Goal: Task Accomplishment & Management: Manage account settings

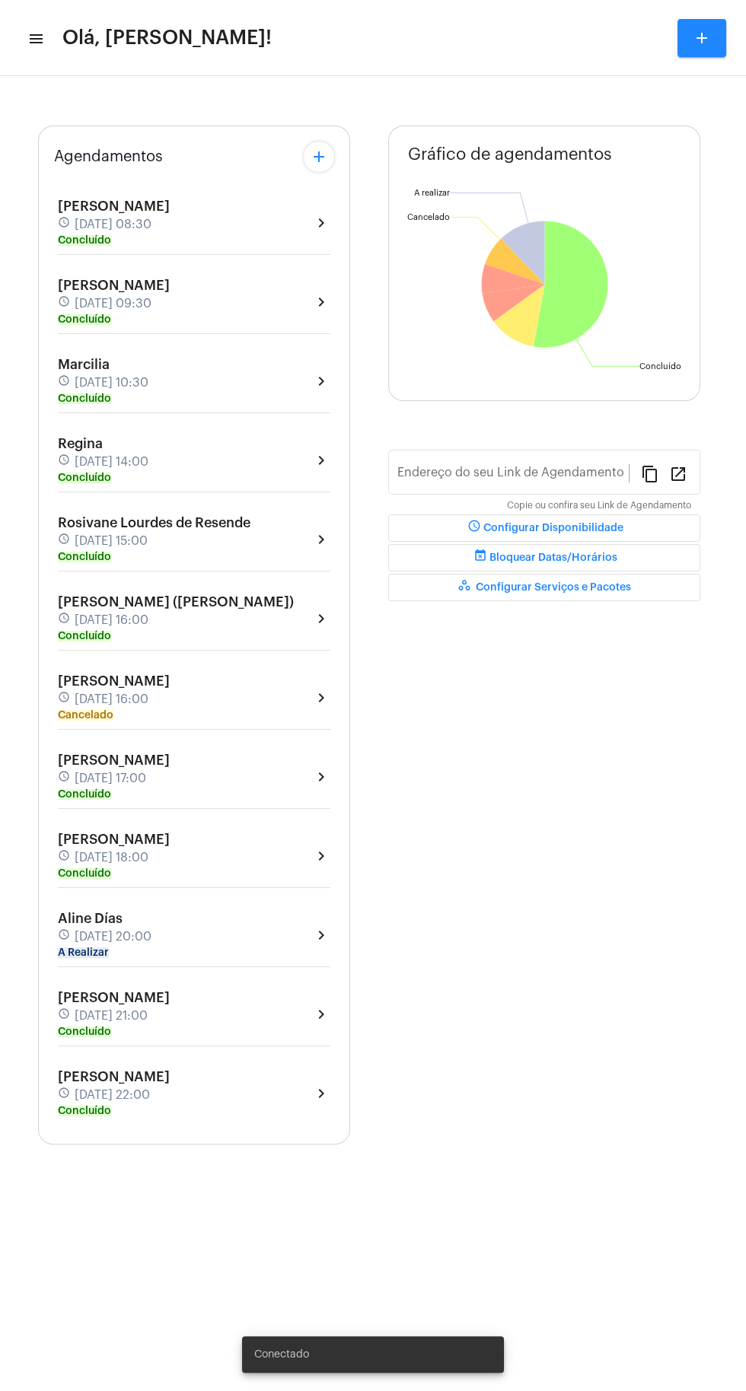
type input "[URL][DOMAIN_NAME][PERSON_NAME]"
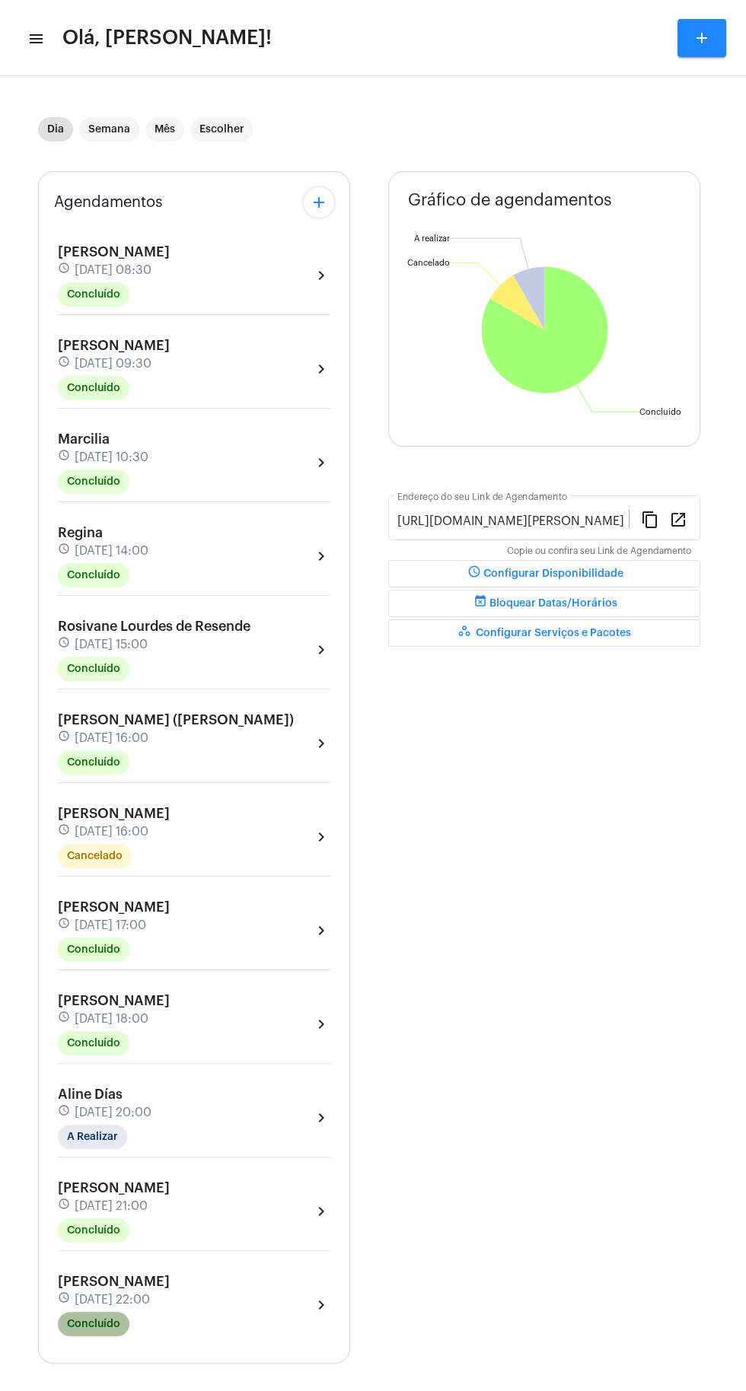
click at [113, 1317] on mat-chip "Concluído" at bounding box center [94, 1324] width 72 height 24
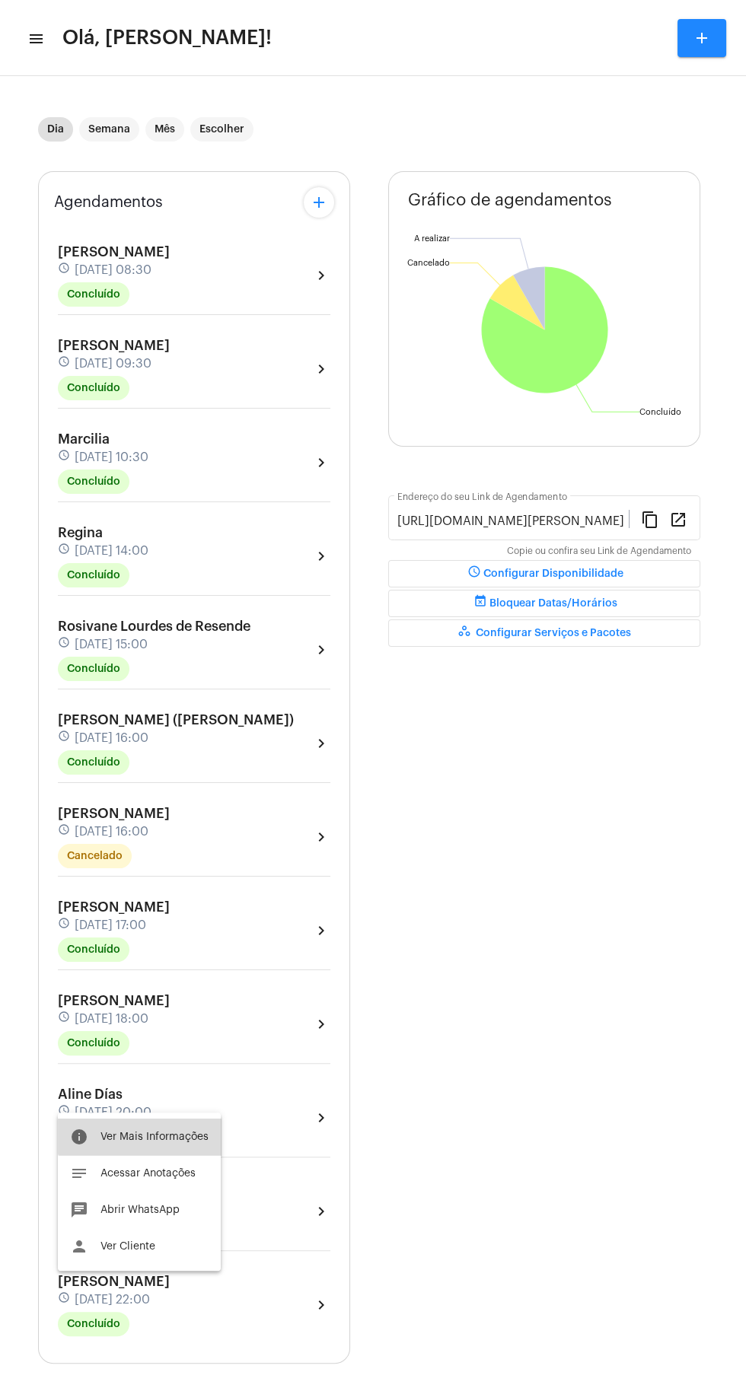
click at [177, 1127] on button "info Ver Mais Informações" at bounding box center [139, 1137] width 163 height 37
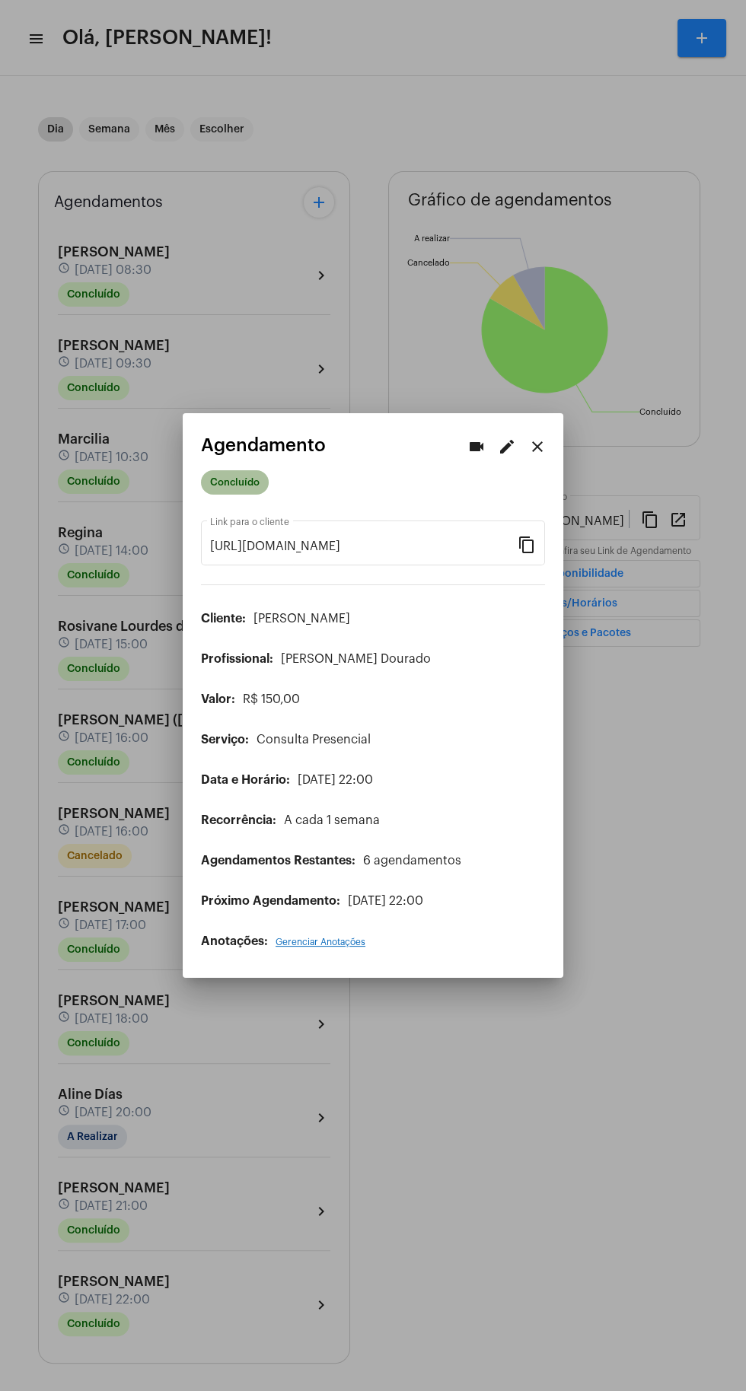
click at [255, 475] on mat-chip "Concluído" at bounding box center [235, 482] width 68 height 24
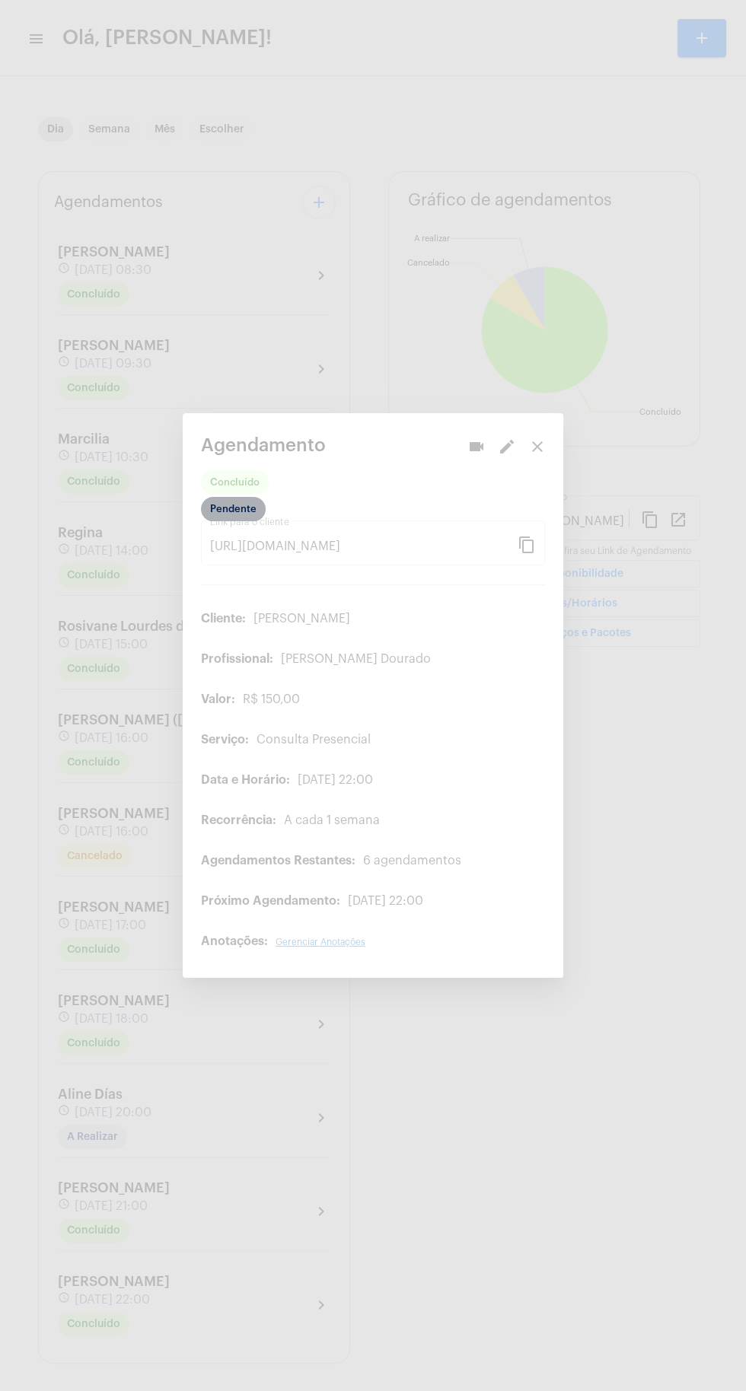
click at [253, 500] on mat-chip "Pendente" at bounding box center [233, 509] width 65 height 24
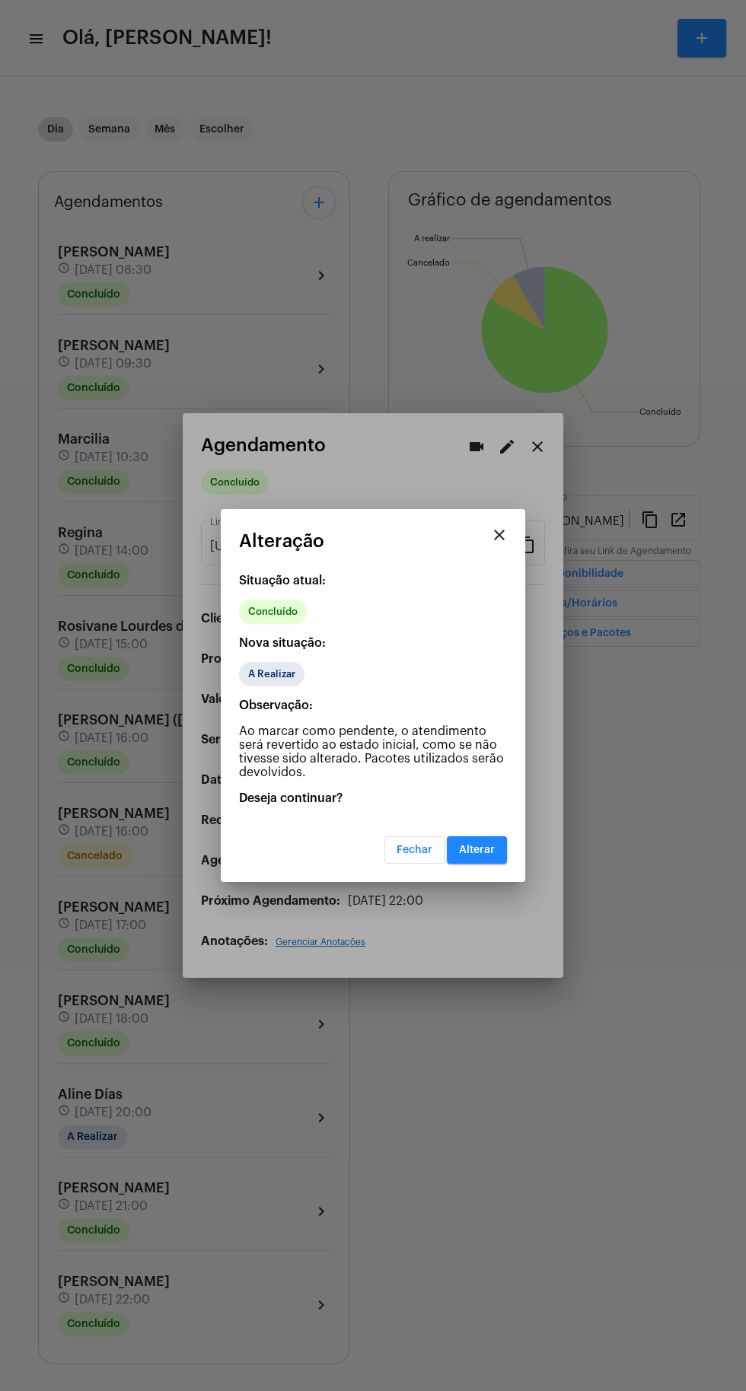
click at [502, 849] on button "Alterar" at bounding box center [477, 849] width 60 height 27
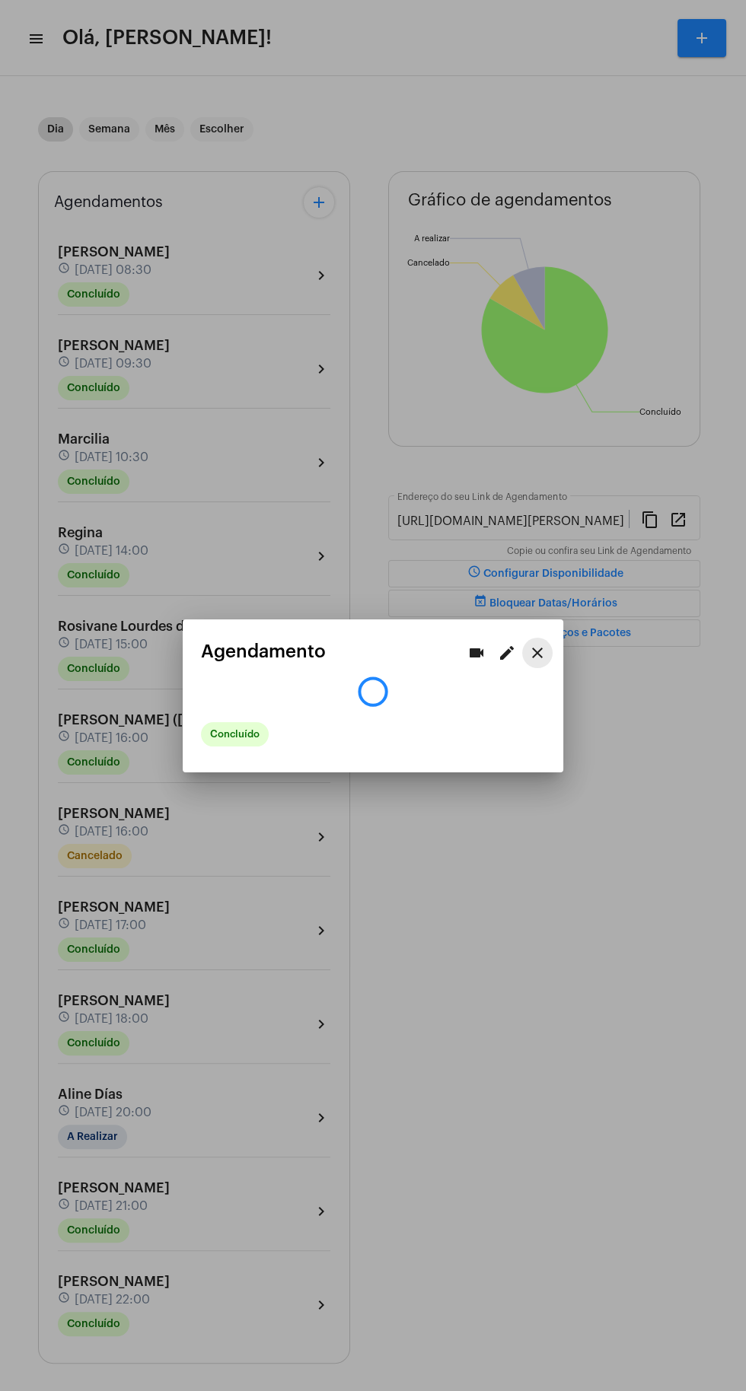
click at [546, 652] on button "close" at bounding box center [537, 653] width 30 height 30
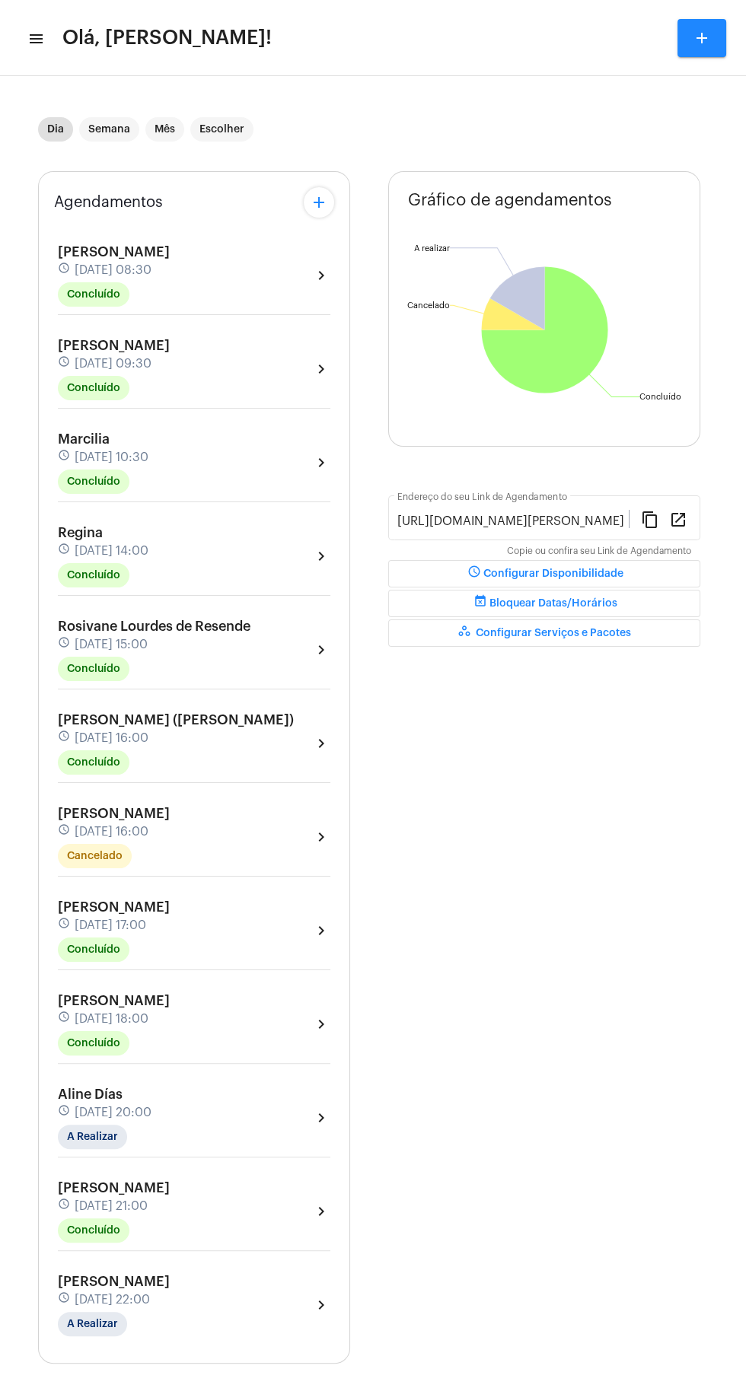
click at [244, 1301] on div "[PERSON_NAME] schedule [DATE] 22:00 A Realizar chevron_right" at bounding box center [194, 1305] width 272 height 62
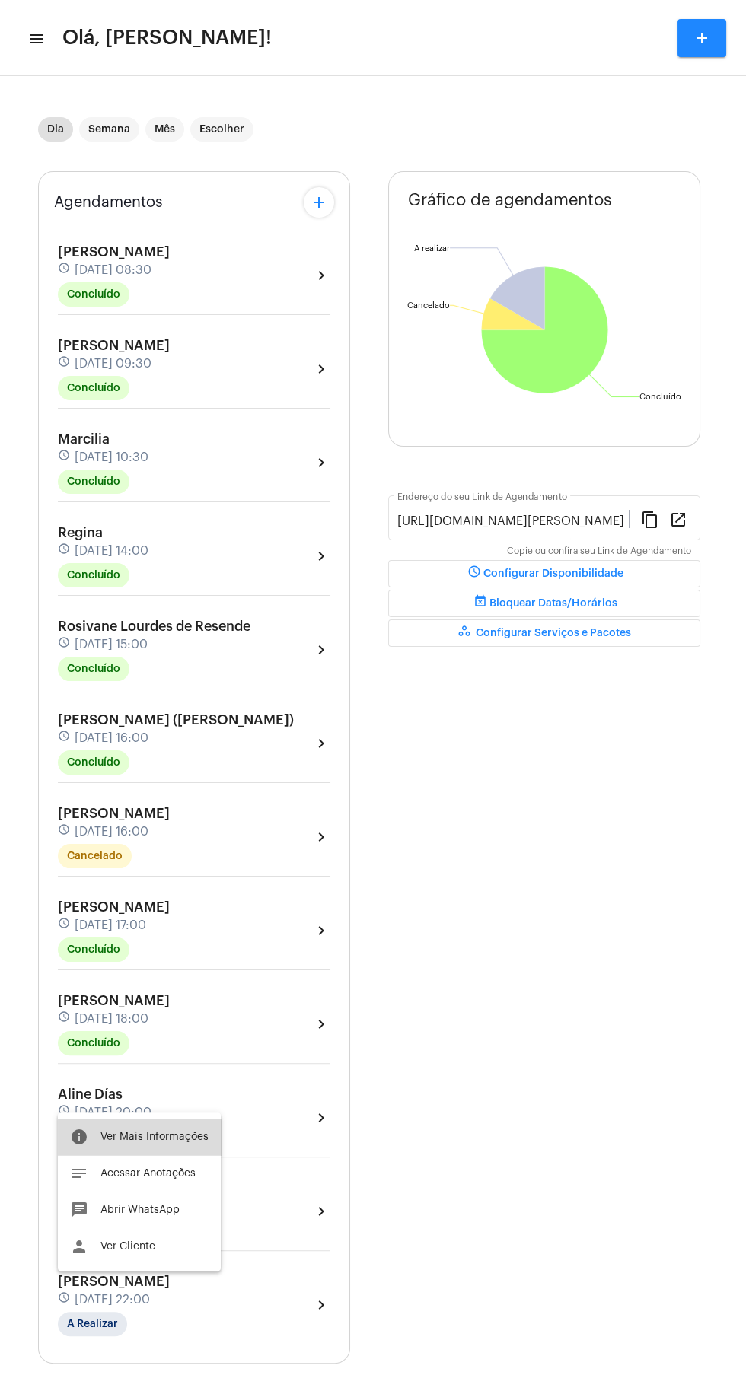
click at [179, 1138] on span "Ver Mais Informações" at bounding box center [154, 1137] width 108 height 11
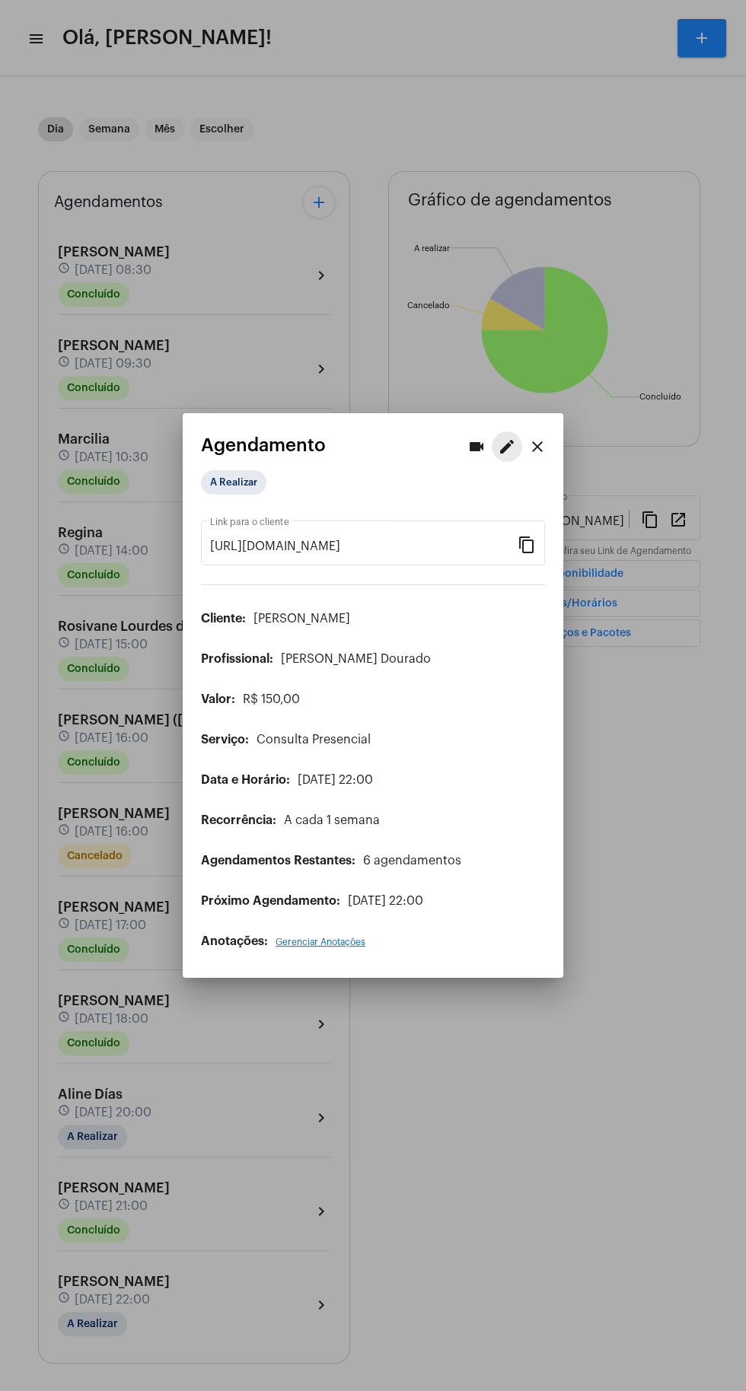
click at [506, 438] on mat-icon "edit" at bounding box center [507, 447] width 18 height 18
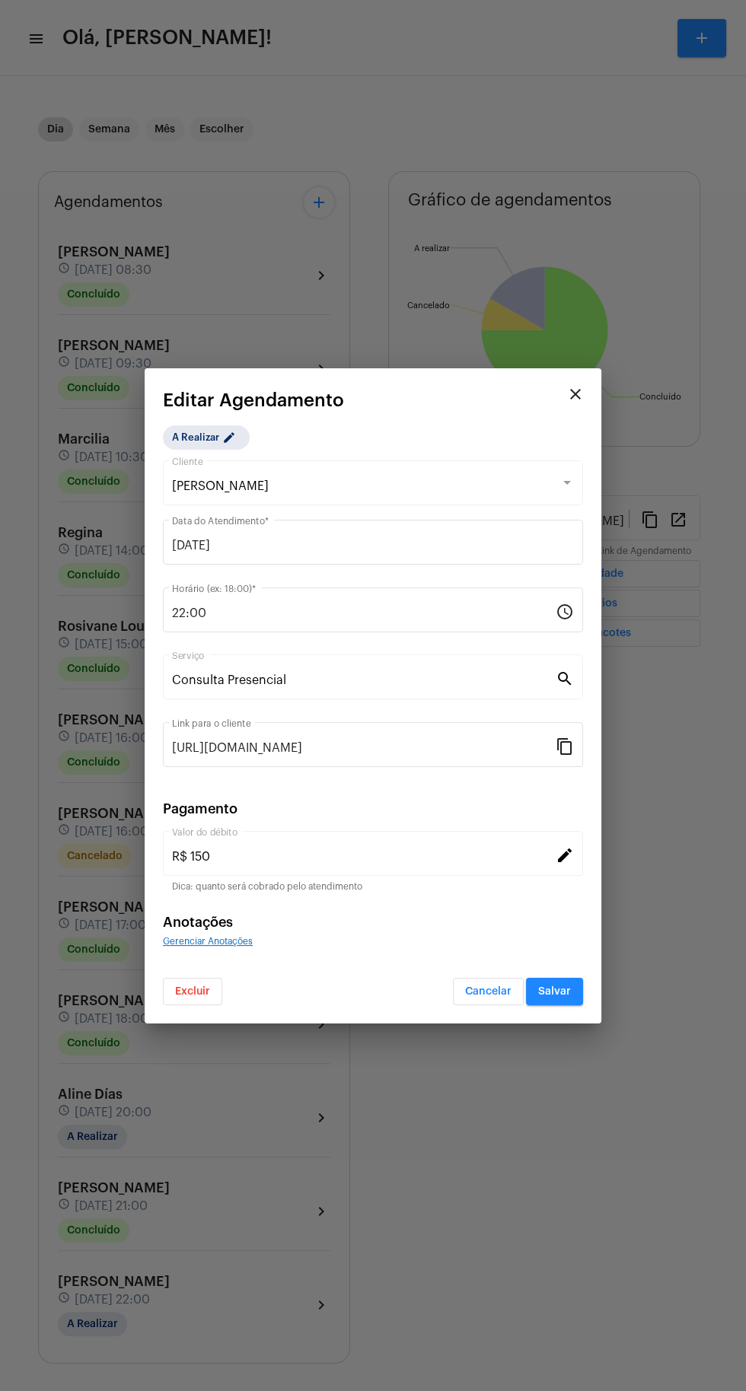
click at [192, 991] on span "Excluir" at bounding box center [192, 991] width 35 height 11
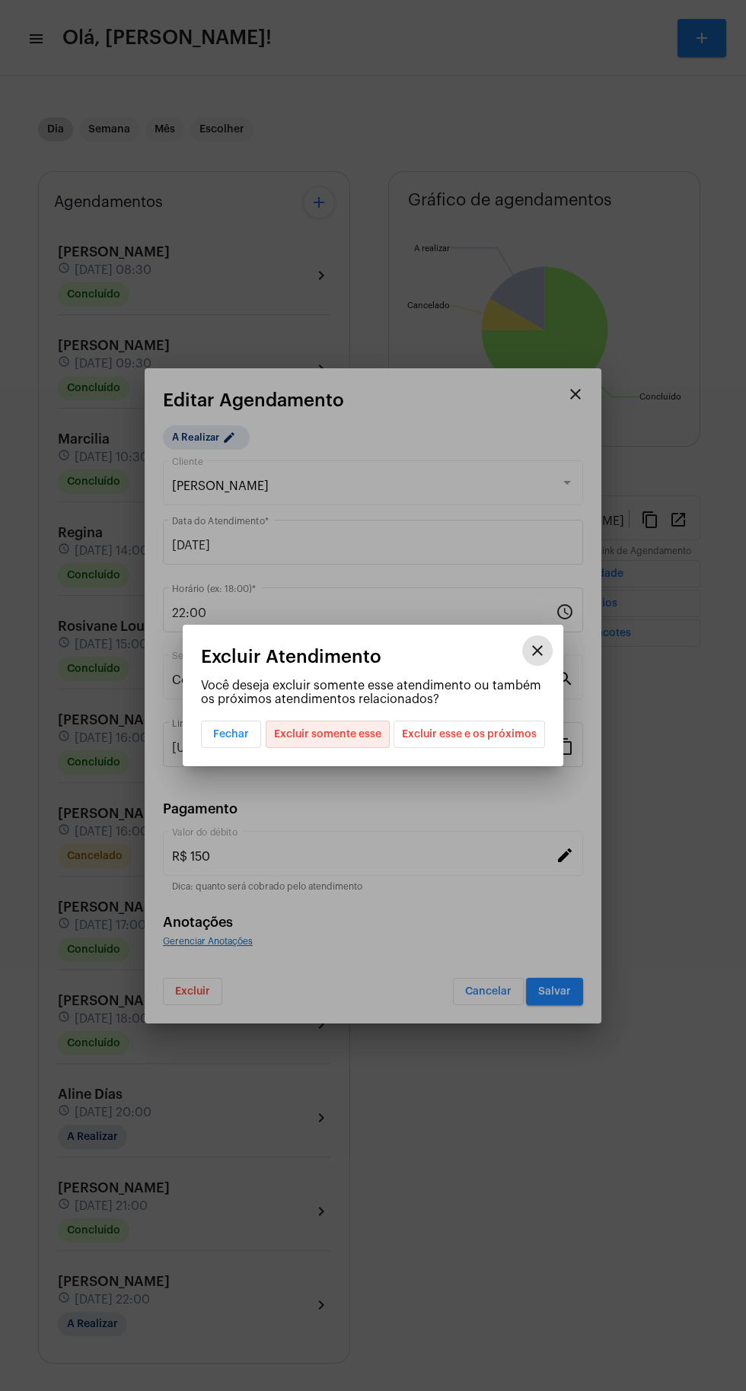
click at [351, 732] on span "Excluir somente esse" at bounding box center [327, 735] width 107 height 26
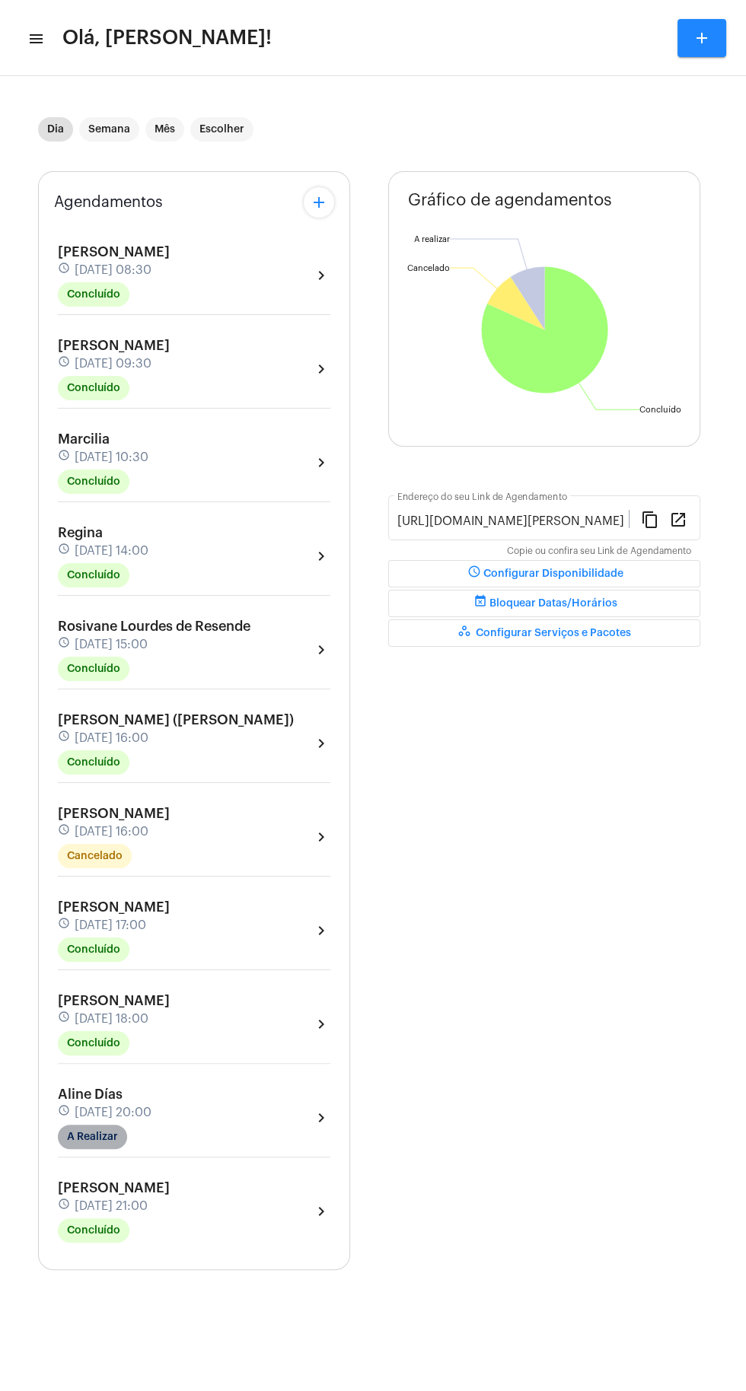
click at [107, 1125] on mat-chip "A Realizar" at bounding box center [92, 1137] width 69 height 24
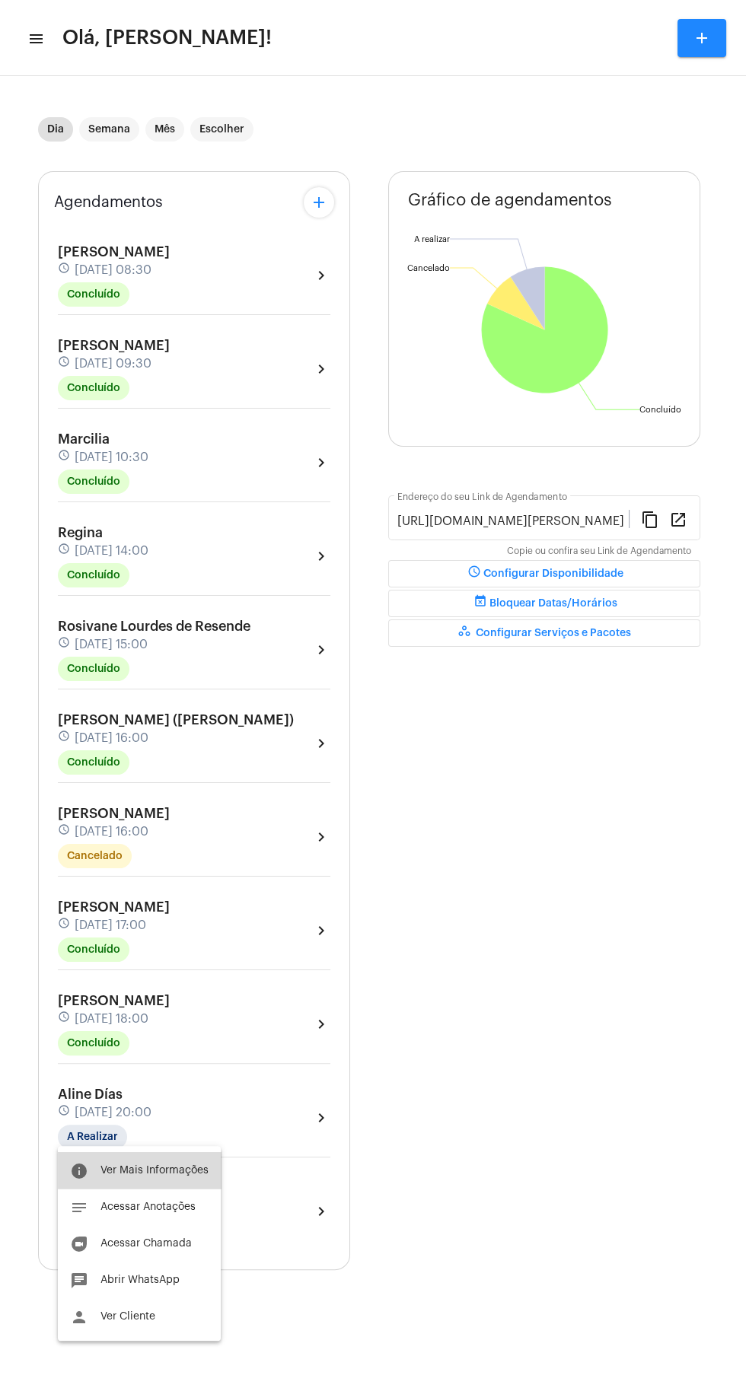
click at [176, 1170] on span "Ver Mais Informações" at bounding box center [154, 1170] width 108 height 11
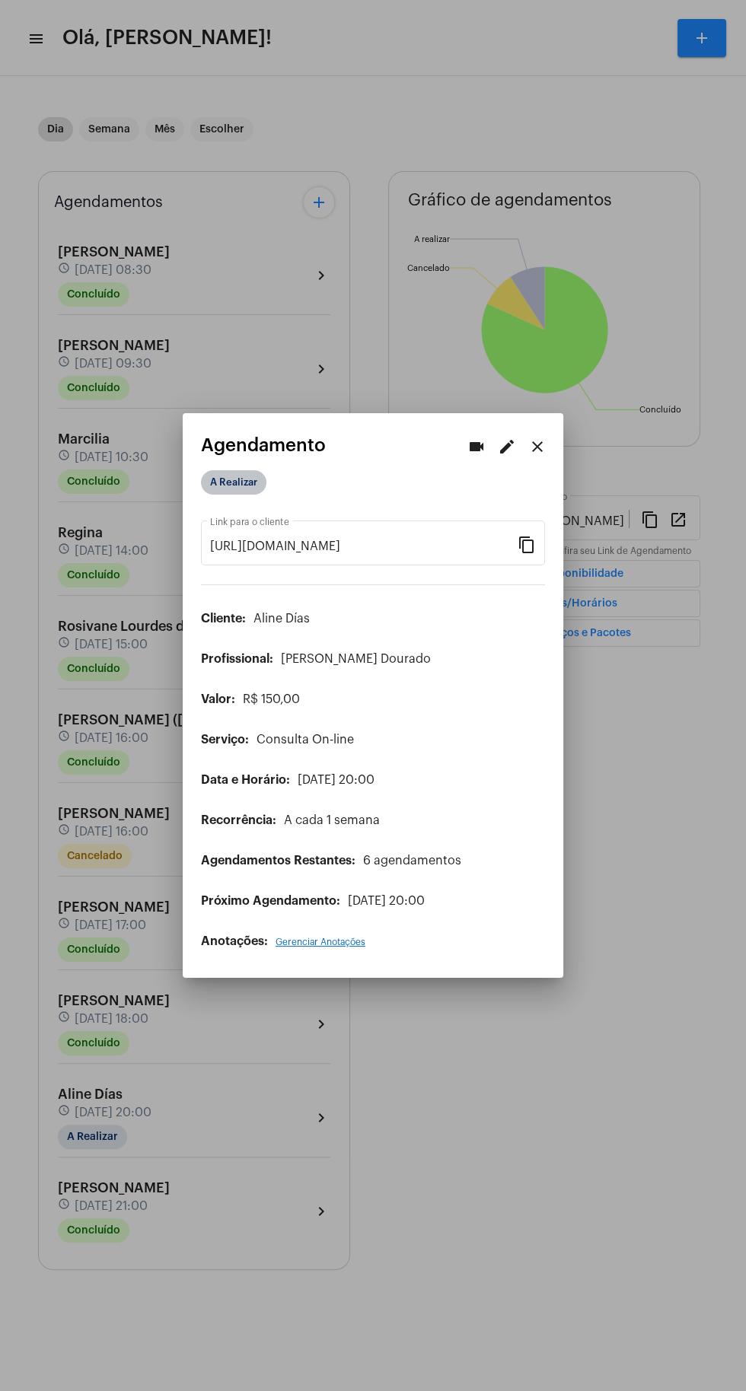
click at [222, 471] on mat-chip "A Realizar" at bounding box center [233, 482] width 65 height 24
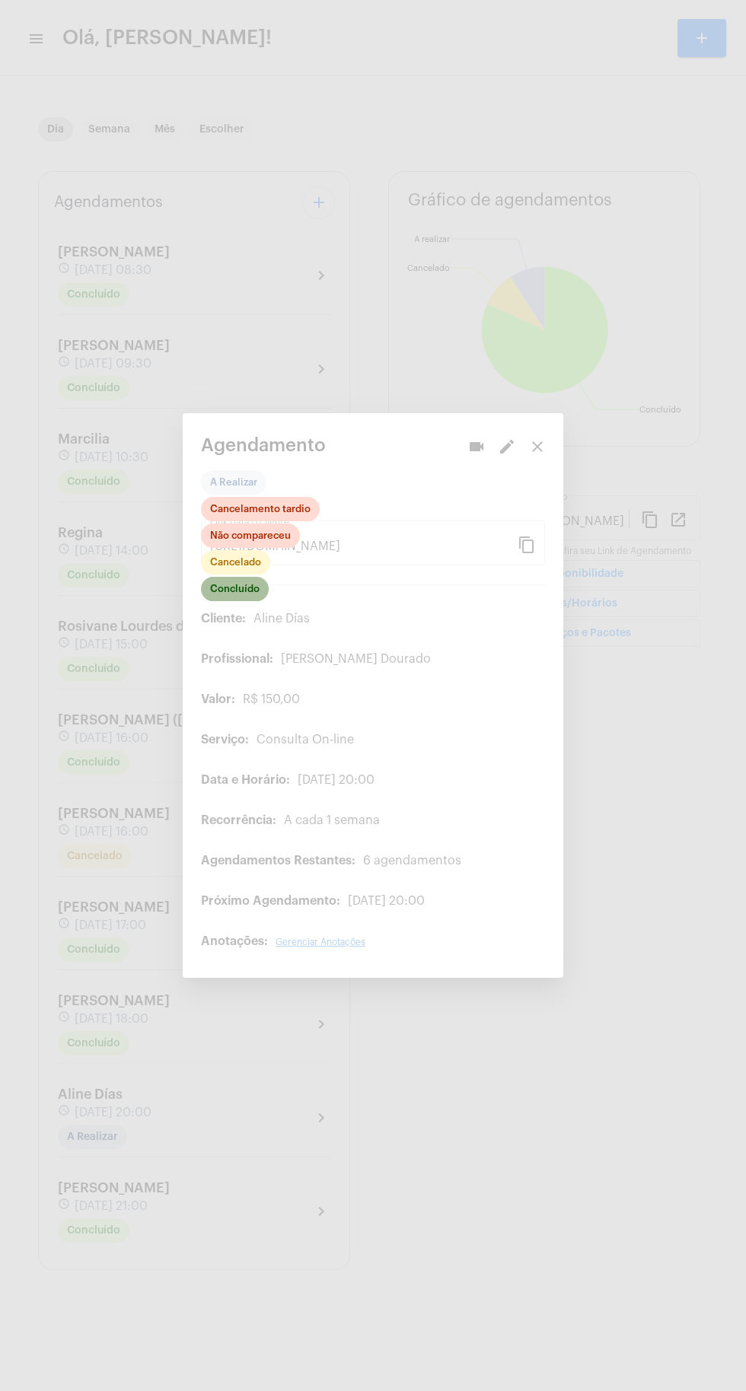
click at [240, 577] on mat-chip "Concluído" at bounding box center [235, 589] width 68 height 24
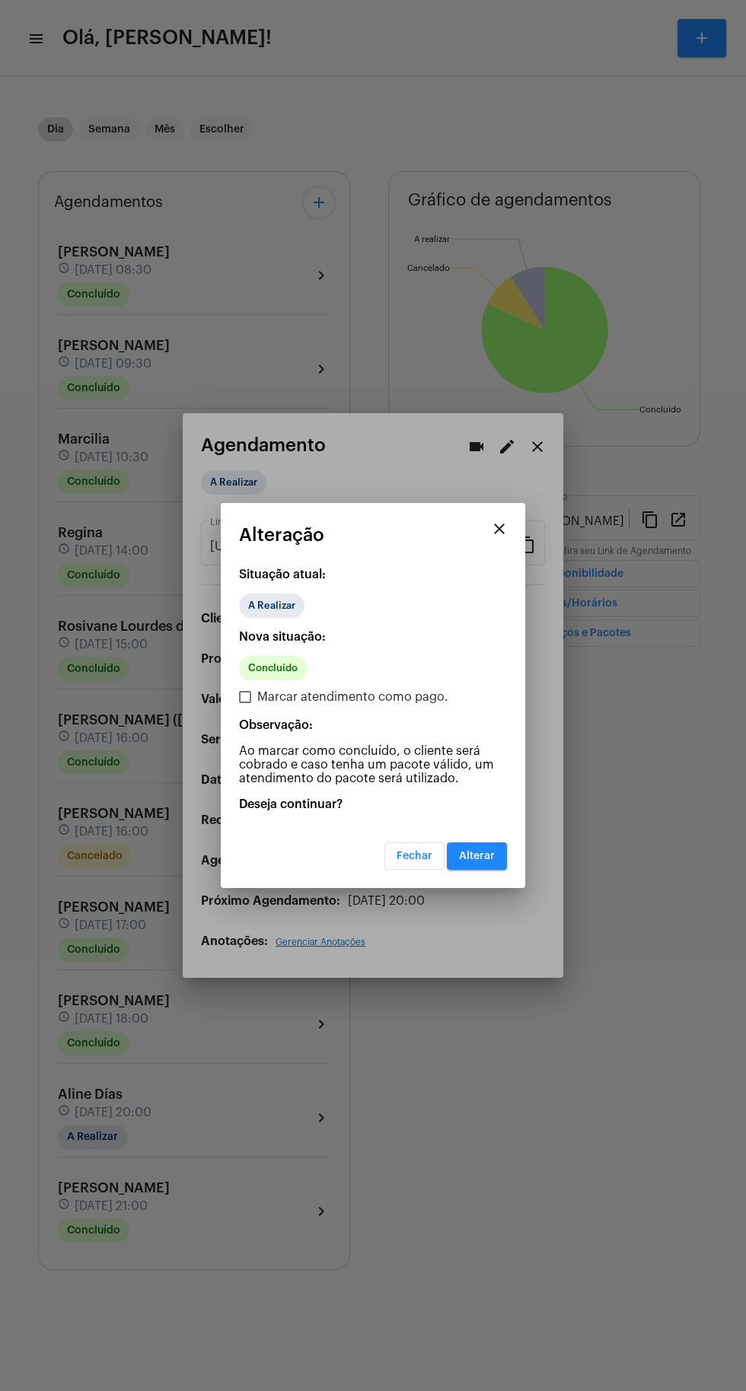
click at [365, 696] on span "Marcar atendimento como pago." at bounding box center [352, 697] width 191 height 18
click at [245, 703] on input "Marcar atendimento como pago." at bounding box center [244, 703] width 1 height 1
checkbox input "true"
click at [489, 867] on button "Alterar" at bounding box center [477, 856] width 60 height 27
